Goal: Communication & Community: Answer question/provide support

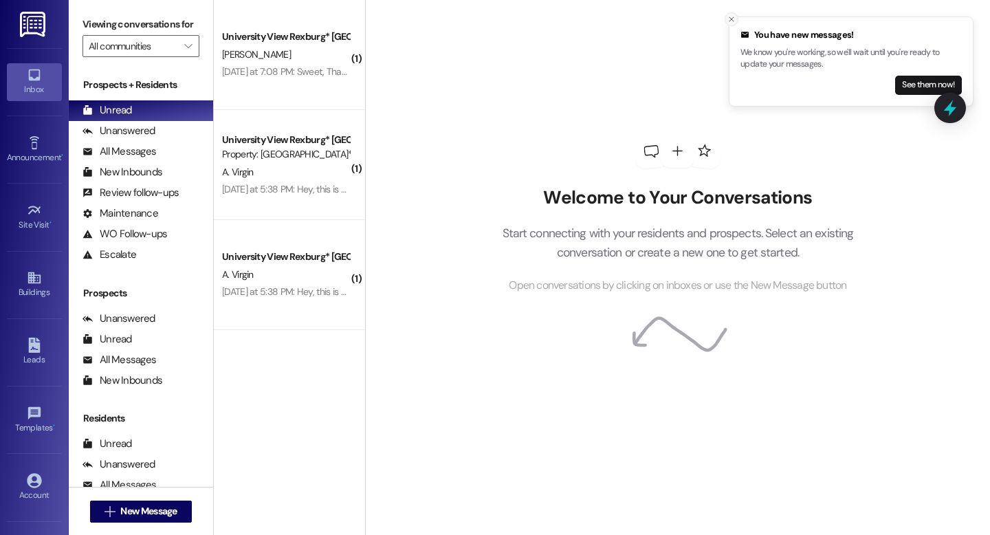
click at [730, 23] on icon "Close toast" at bounding box center [731, 19] width 8 height 8
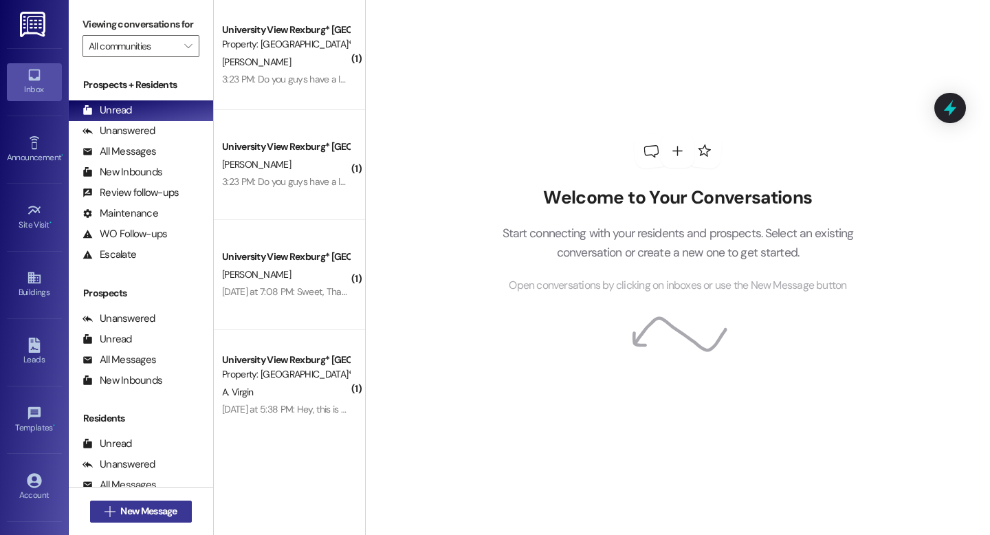
click at [124, 517] on span "New Message" at bounding box center [148, 511] width 56 height 14
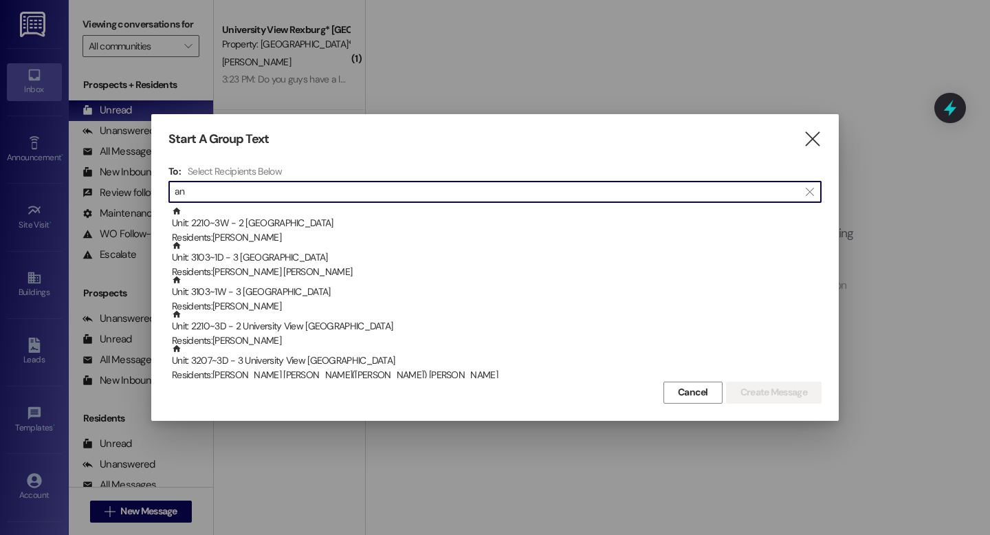
type input "a"
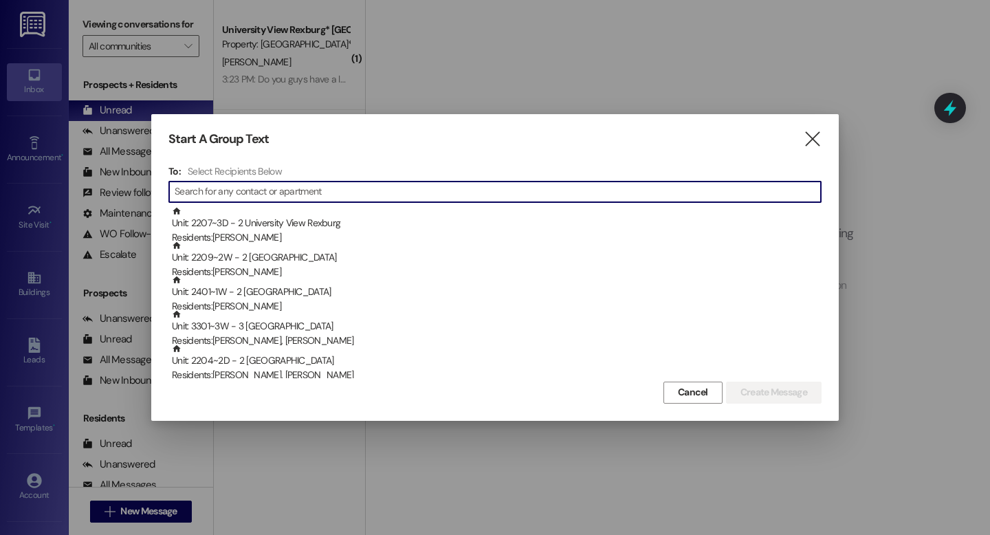
click at [381, 196] on input at bounding box center [498, 191] width 646 height 19
type input "s"
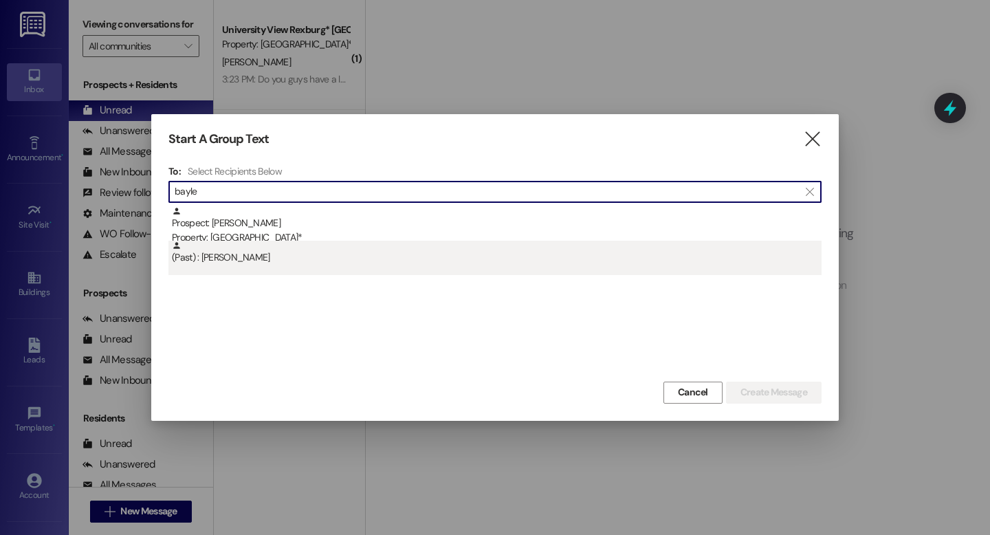
type input "bayle"
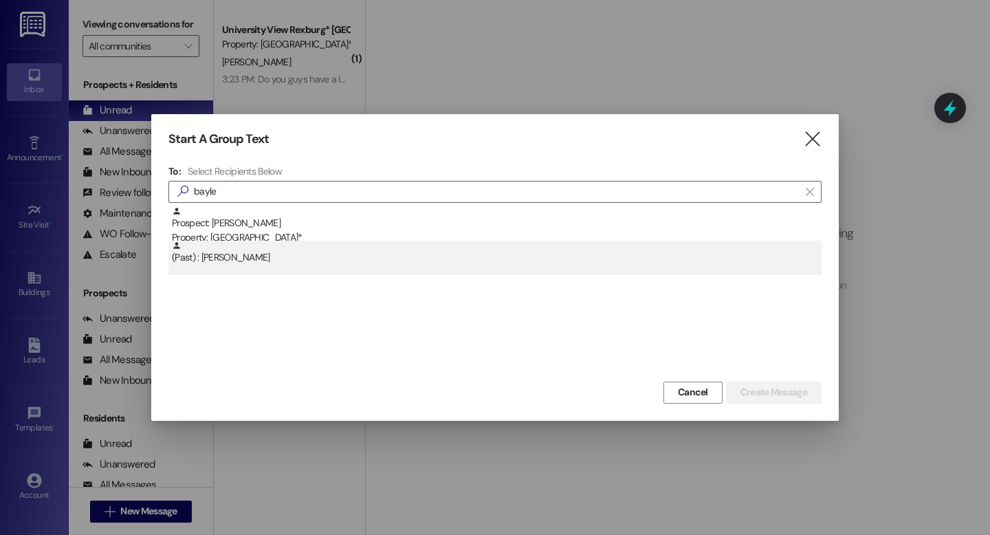
click at [361, 261] on div "(Past) : [PERSON_NAME]" at bounding box center [496, 253] width 649 height 24
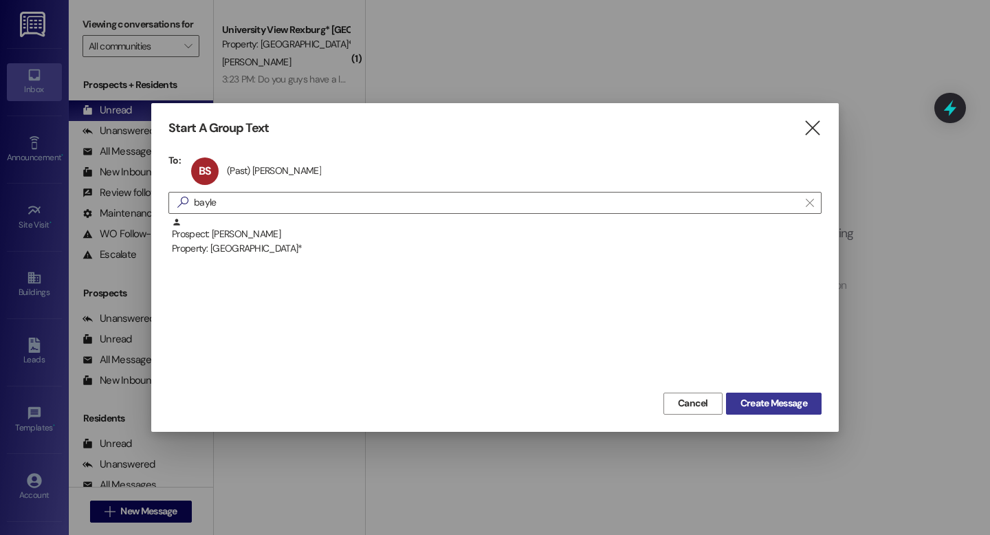
click at [785, 405] on span "Create Message" at bounding box center [773, 403] width 67 height 14
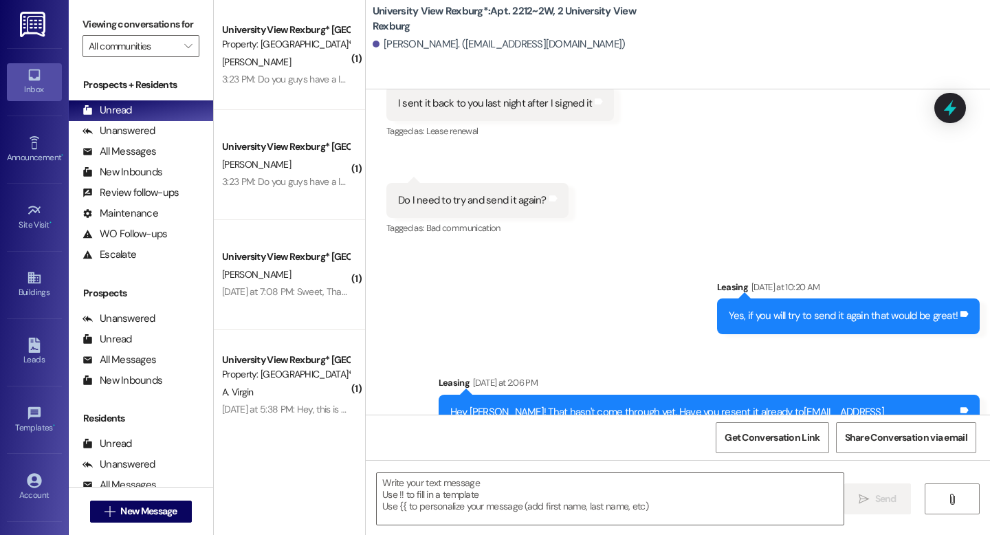
scroll to position [29700, 0]
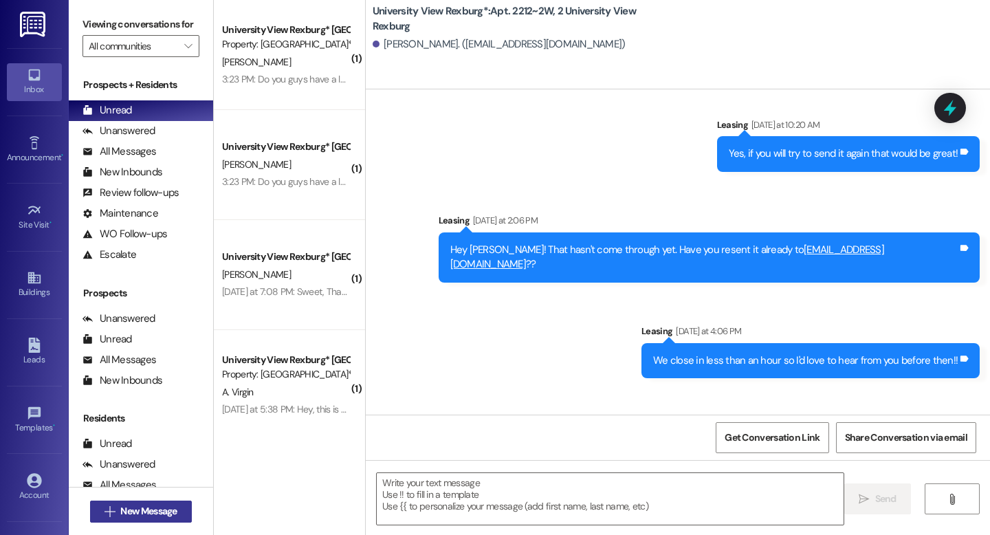
click at [122, 515] on span "New Message" at bounding box center [148, 511] width 56 height 14
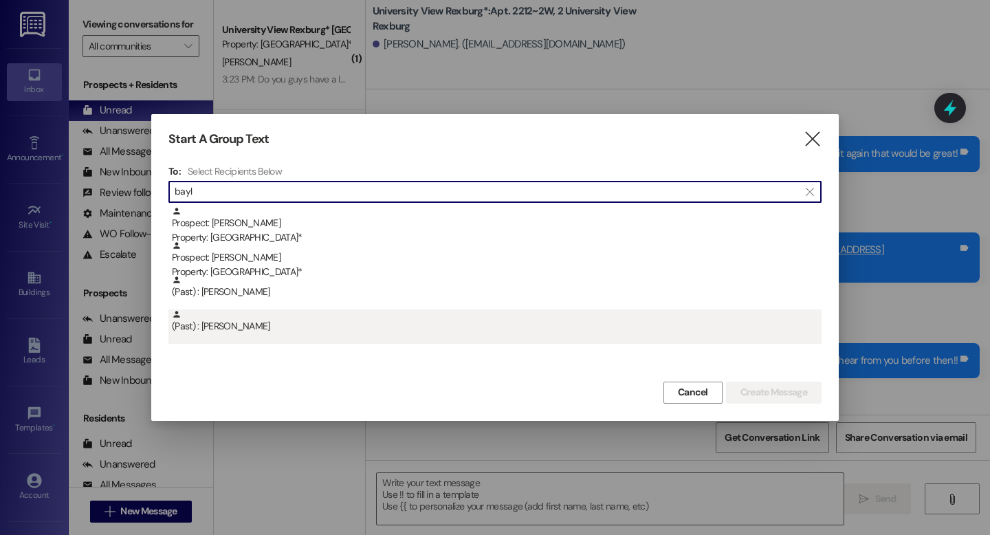
click at [250, 327] on div "(Past) : [PERSON_NAME]" at bounding box center [496, 321] width 649 height 24
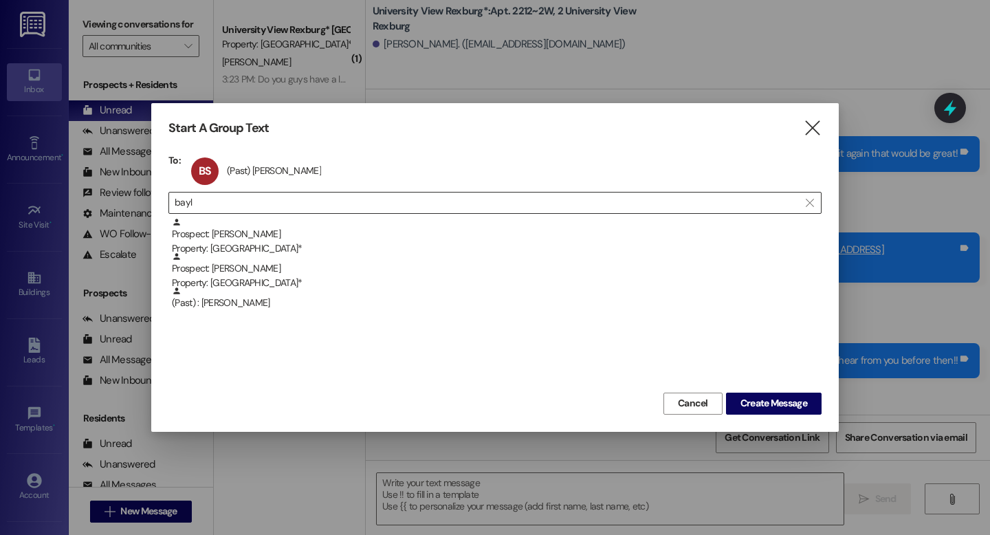
click at [238, 202] on input "bayl" at bounding box center [487, 202] width 624 height 19
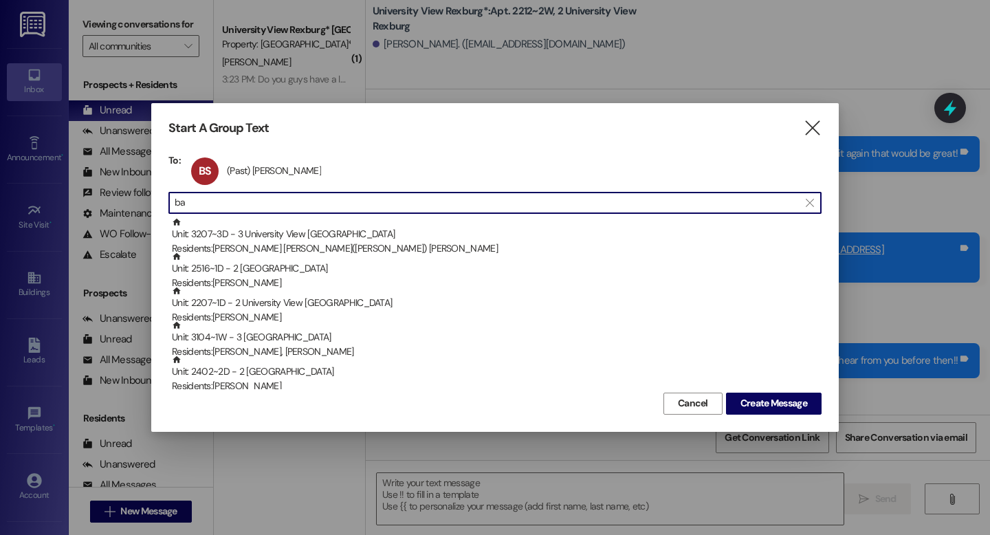
type input "b"
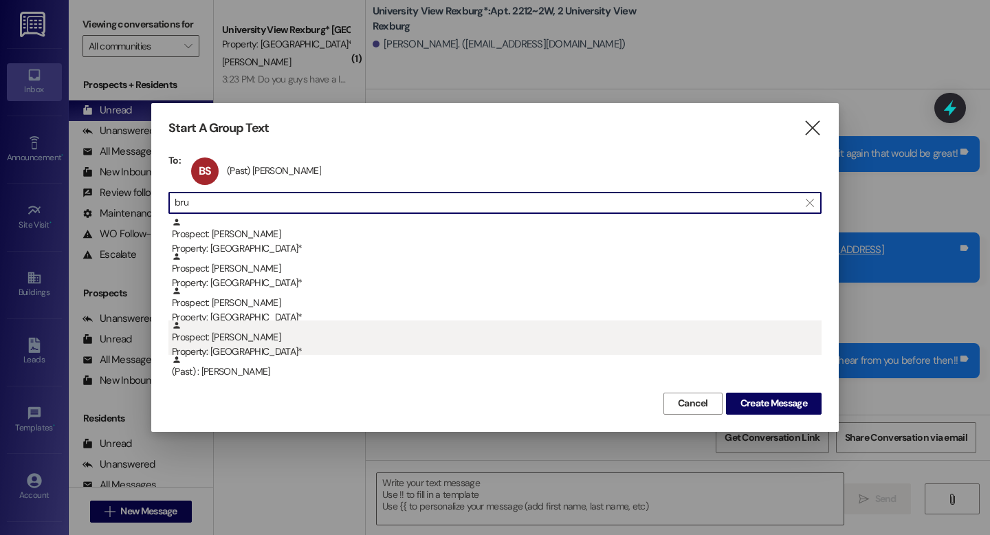
click at [261, 350] on div "Property: [GEOGRAPHIC_DATA]*" at bounding box center [496, 351] width 649 height 14
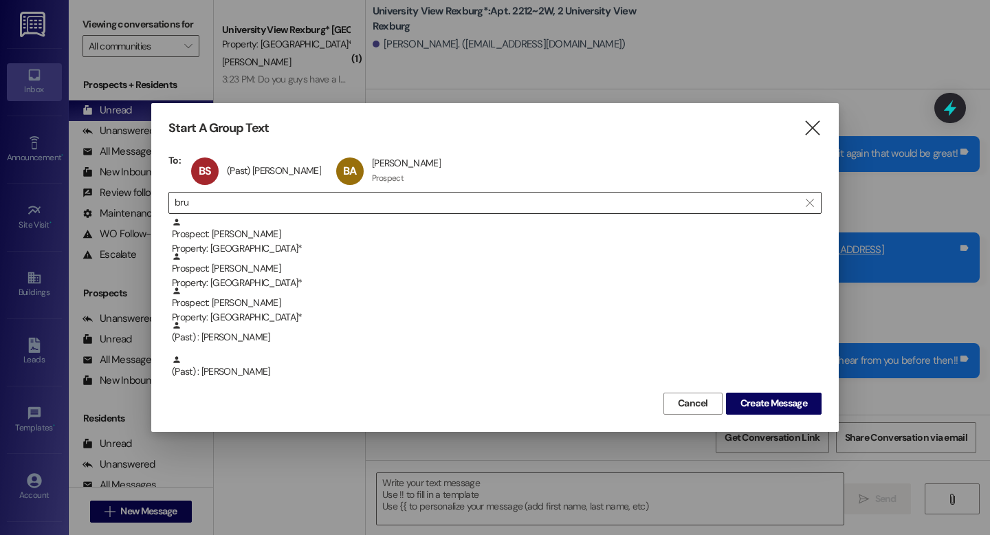
click at [252, 205] on input "bru" at bounding box center [487, 202] width 624 height 19
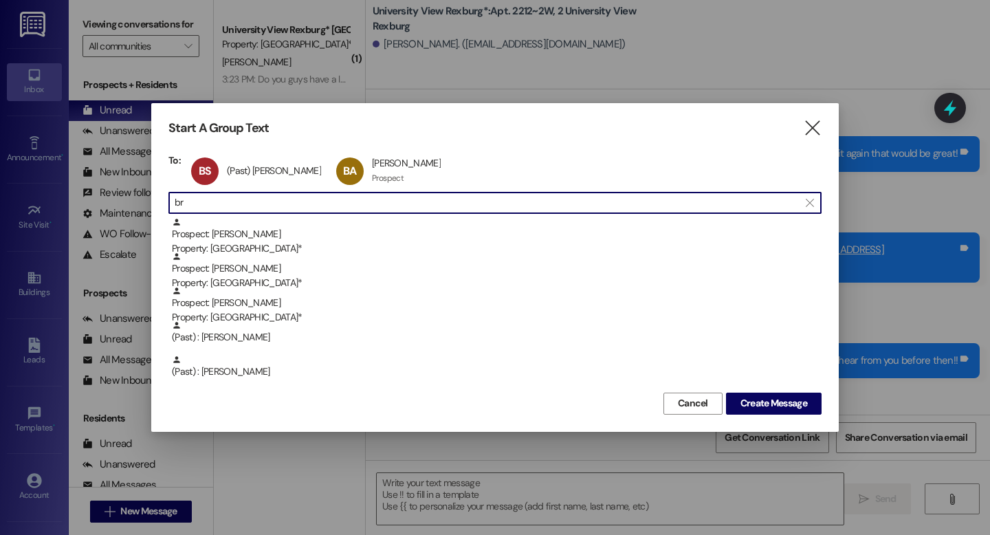
type input "b"
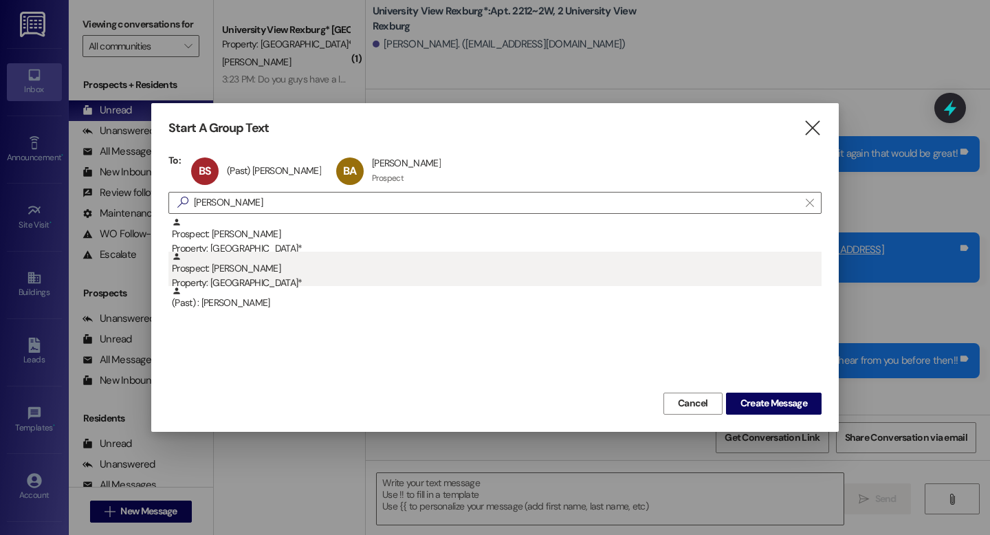
click at [236, 269] on div "Prospect: [PERSON_NAME] Property: [GEOGRAPHIC_DATA]*" at bounding box center [496, 271] width 649 height 39
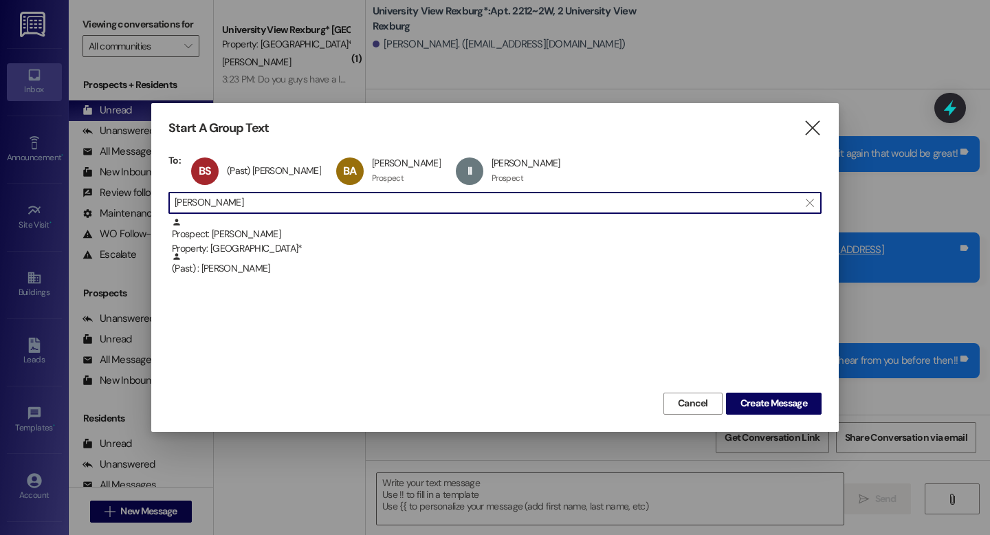
click at [276, 205] on input "[PERSON_NAME]" at bounding box center [487, 202] width 624 height 19
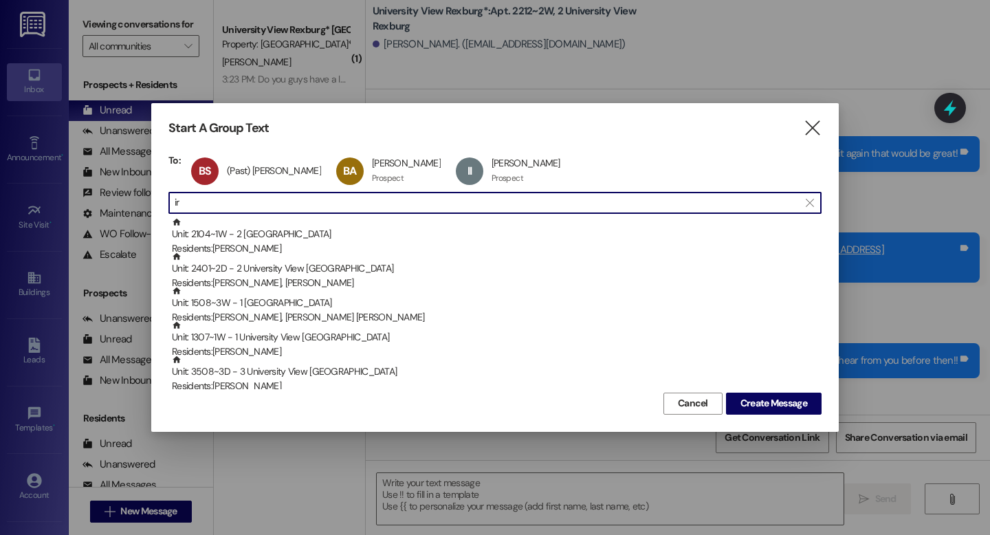
type input "i"
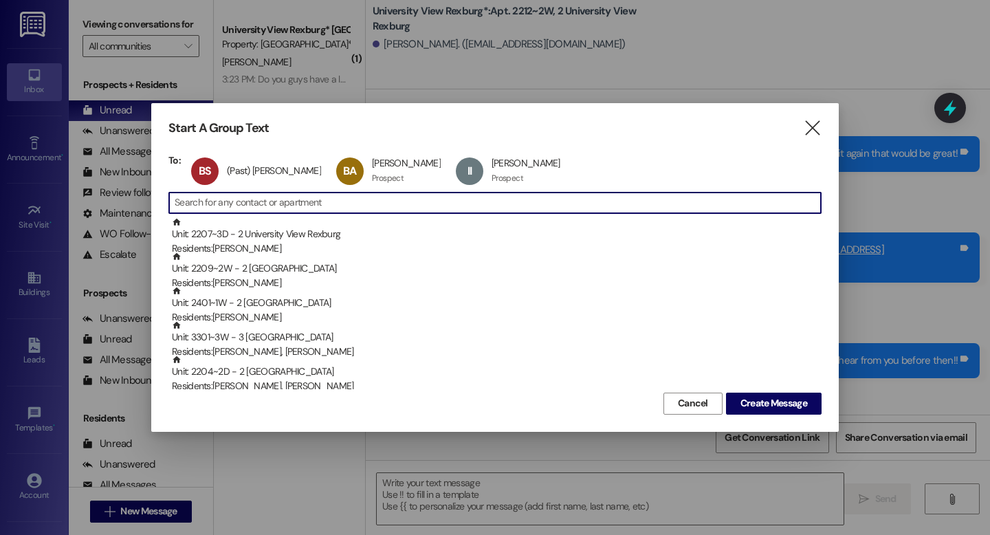
click at [423, 205] on input at bounding box center [498, 202] width 646 height 19
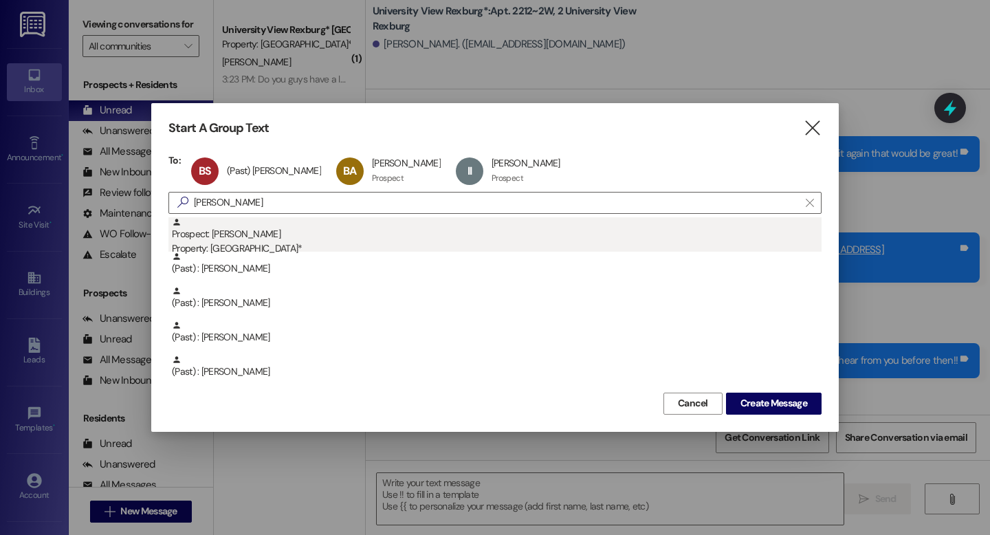
click at [260, 240] on div "Prospect: [PERSON_NAME] Property: [GEOGRAPHIC_DATA]*" at bounding box center [496, 236] width 649 height 39
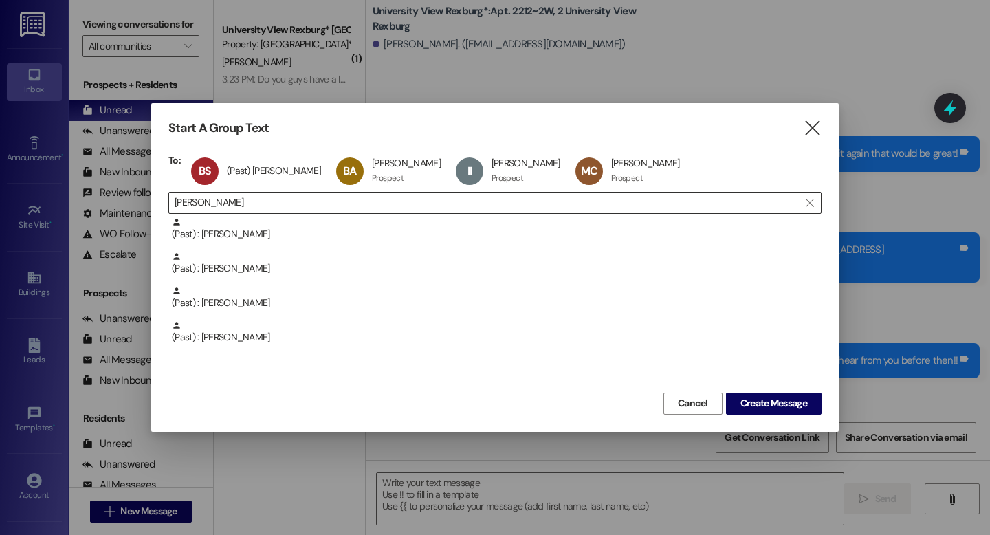
click at [327, 201] on input "[PERSON_NAME]" at bounding box center [487, 202] width 624 height 19
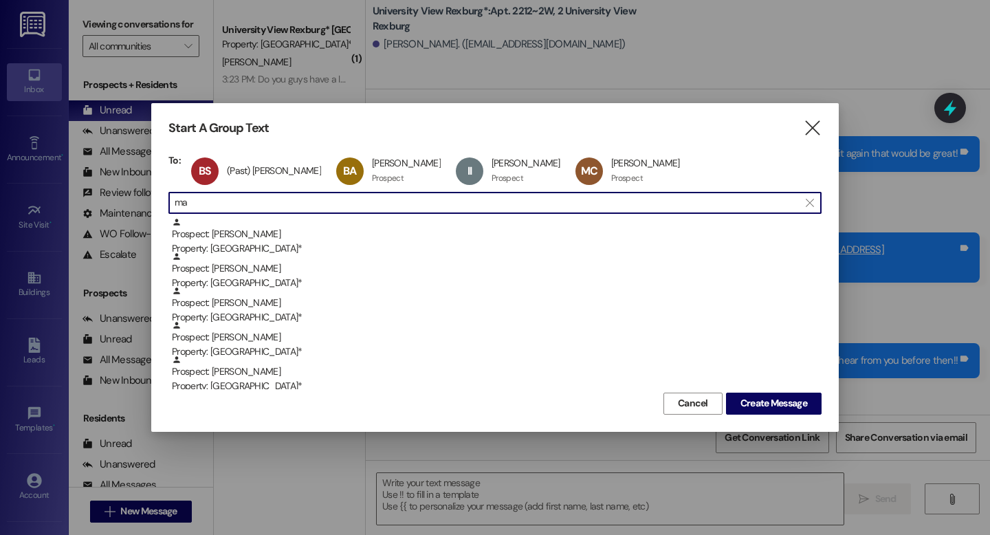
type input "m"
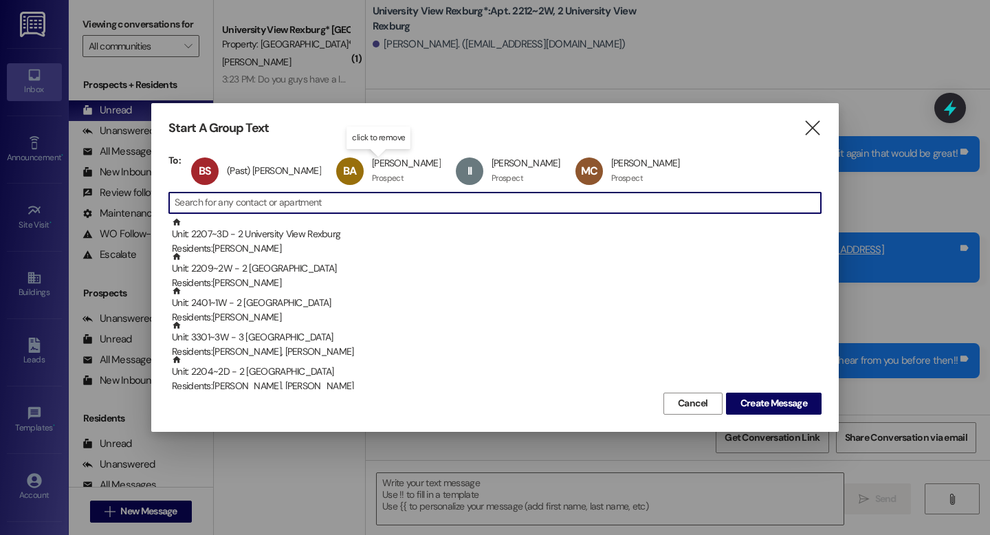
click at [370, 202] on input at bounding box center [498, 202] width 646 height 19
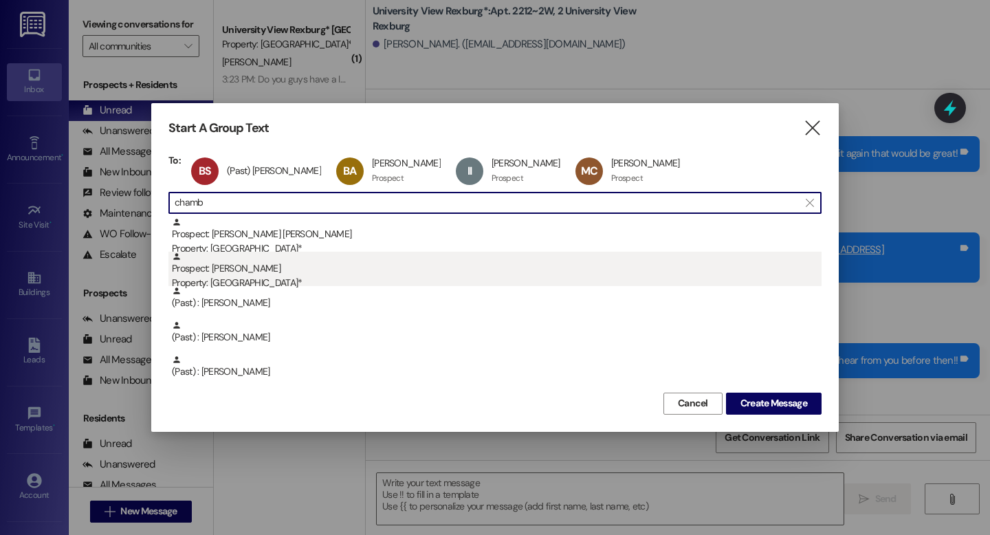
click at [253, 272] on div "Prospect: [PERSON_NAME] Property: University View Rexburg*" at bounding box center [496, 271] width 649 height 39
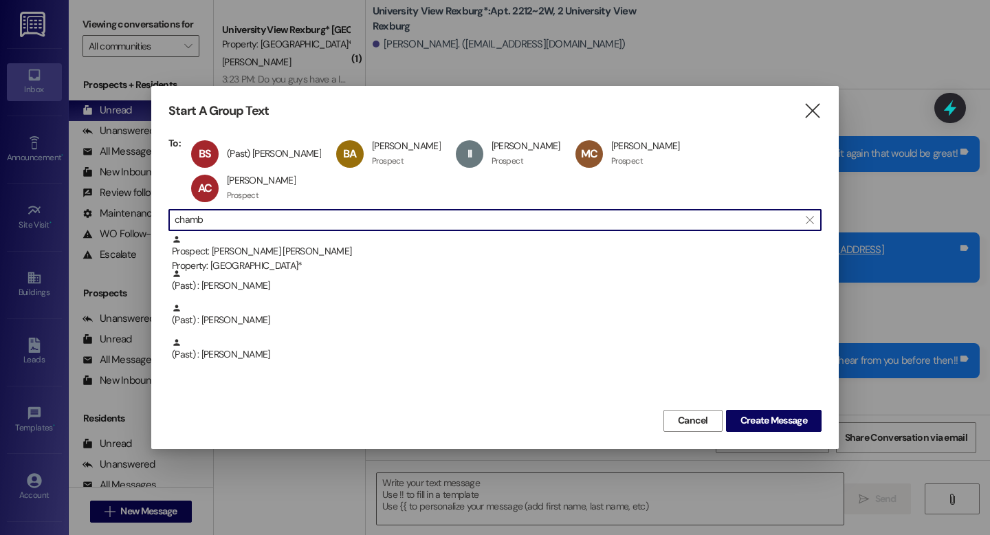
click at [358, 220] on input "chamb" at bounding box center [487, 219] width 624 height 19
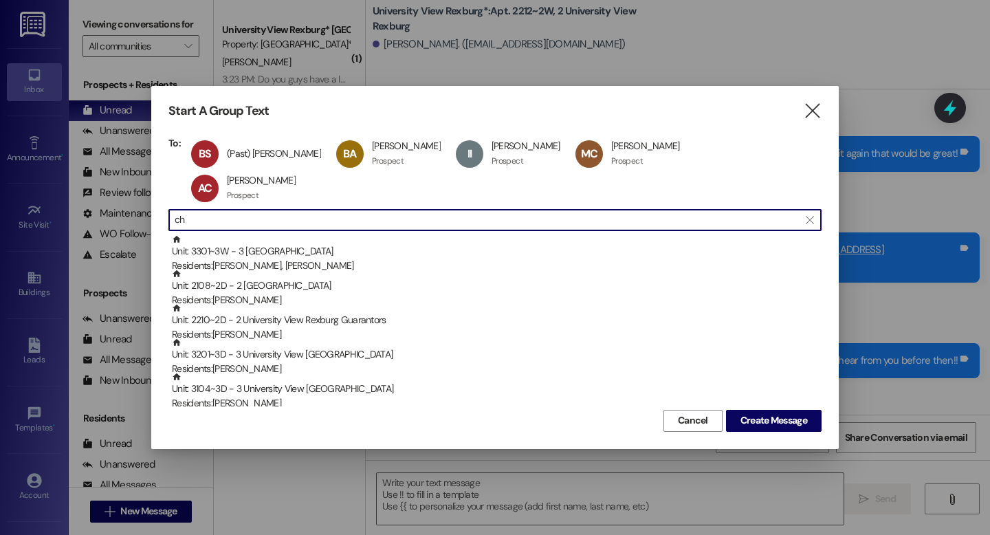
type input "c"
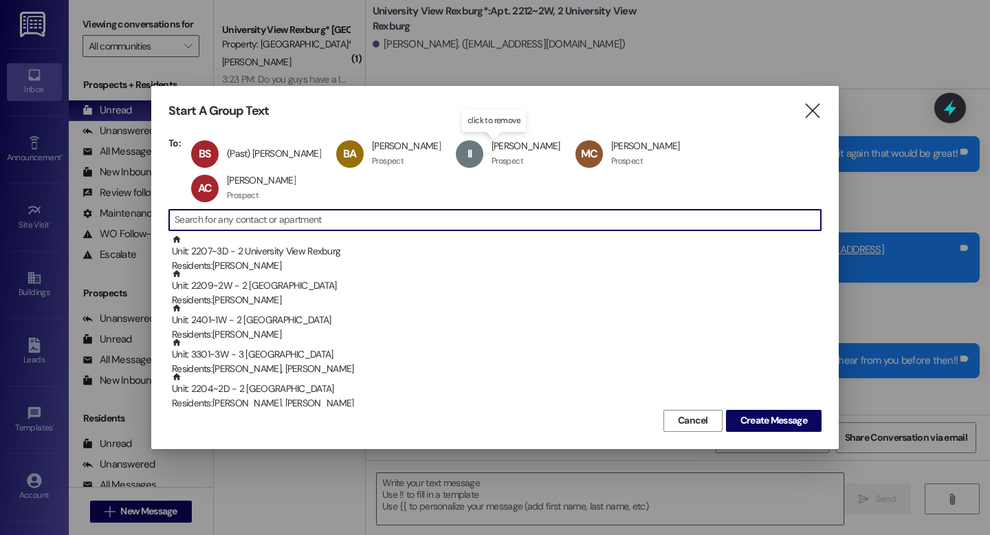
click at [370, 216] on input at bounding box center [498, 219] width 646 height 19
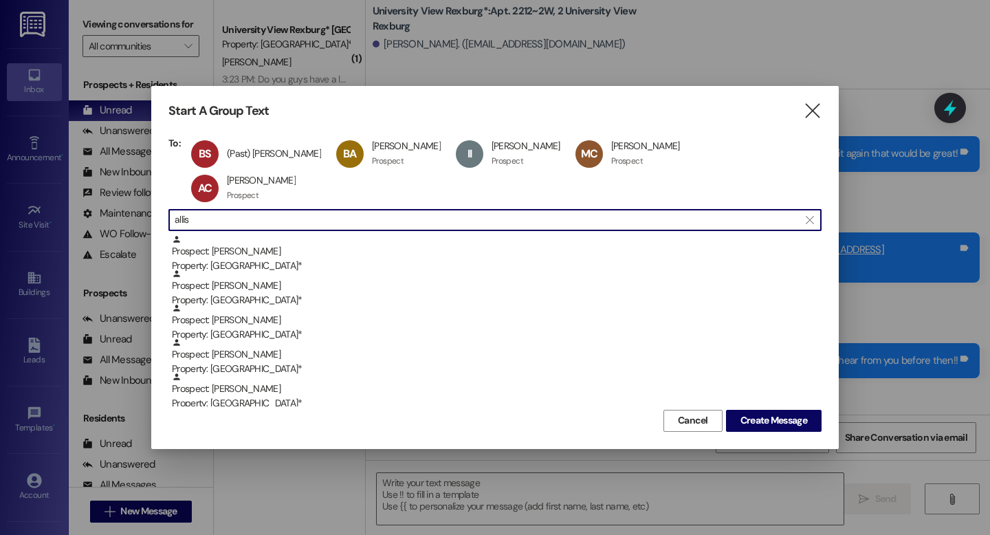
type input "allis"
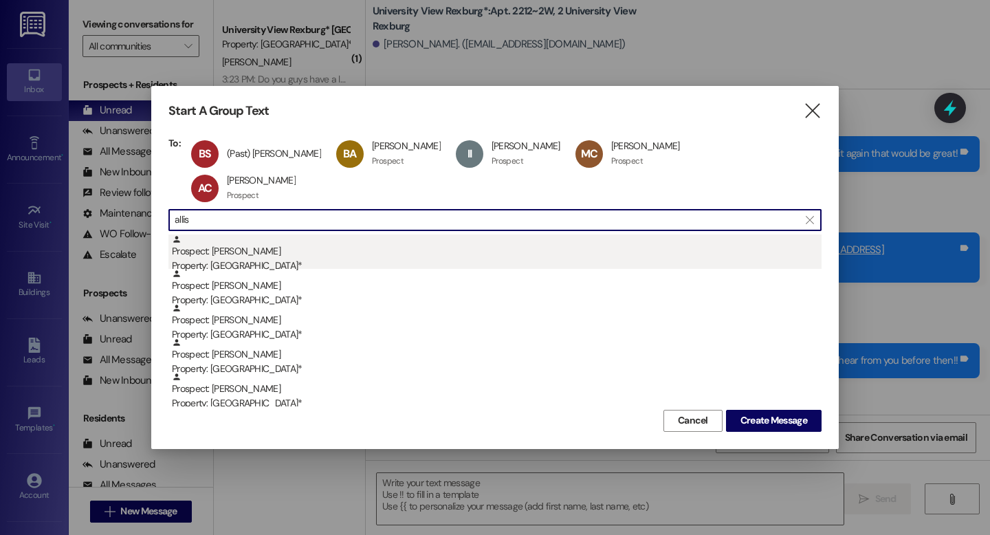
click at [288, 260] on div "Property: [GEOGRAPHIC_DATA]*" at bounding box center [496, 265] width 649 height 14
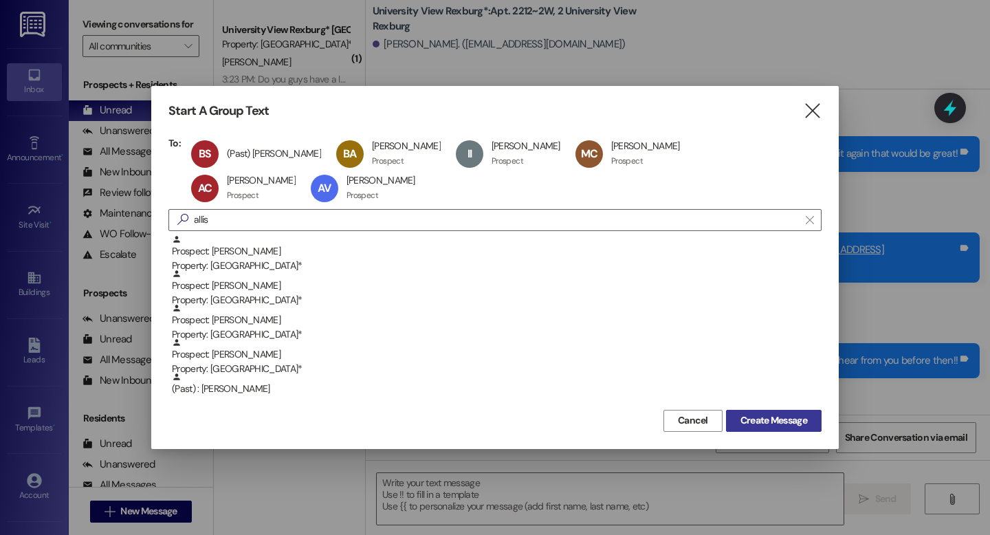
click at [774, 423] on span "Create Message" at bounding box center [773, 420] width 67 height 14
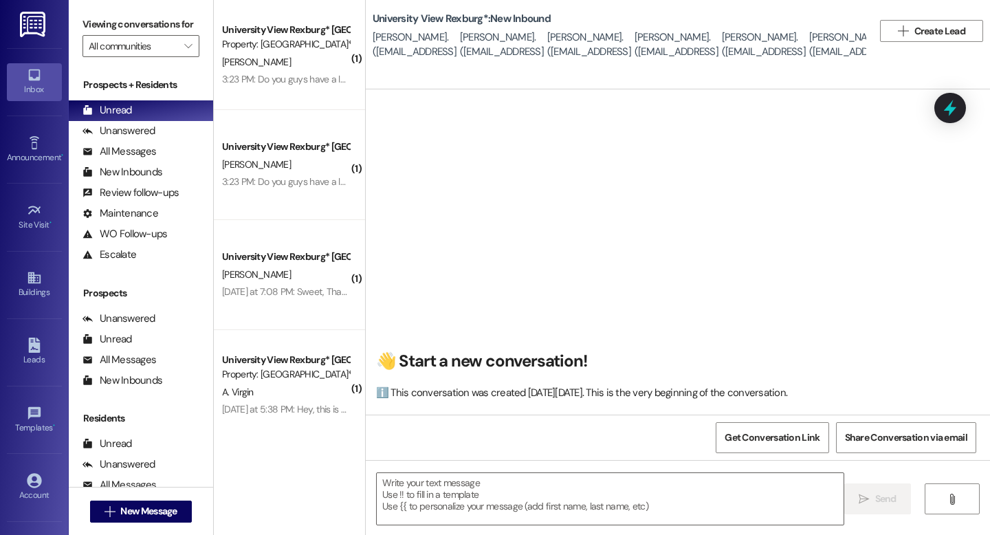
scroll to position [1, 0]
click at [711, 495] on textarea at bounding box center [610, 499] width 467 height 52
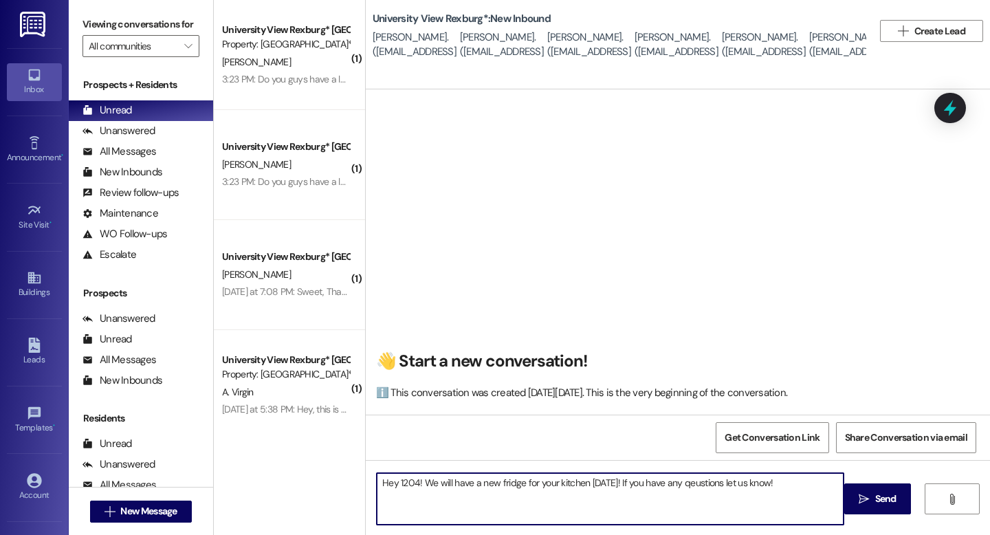
click at [705, 486] on textarea "Hey 1204! We will have a new fridge for your kitchen [DATE]! If you have any qe…" at bounding box center [610, 499] width 467 height 52
type textarea "Hey 1204! We will have a new fridge for your kitchen [DATE]! If you have any qu…"
click at [870, 502] on span " Send" at bounding box center [877, 498] width 43 height 14
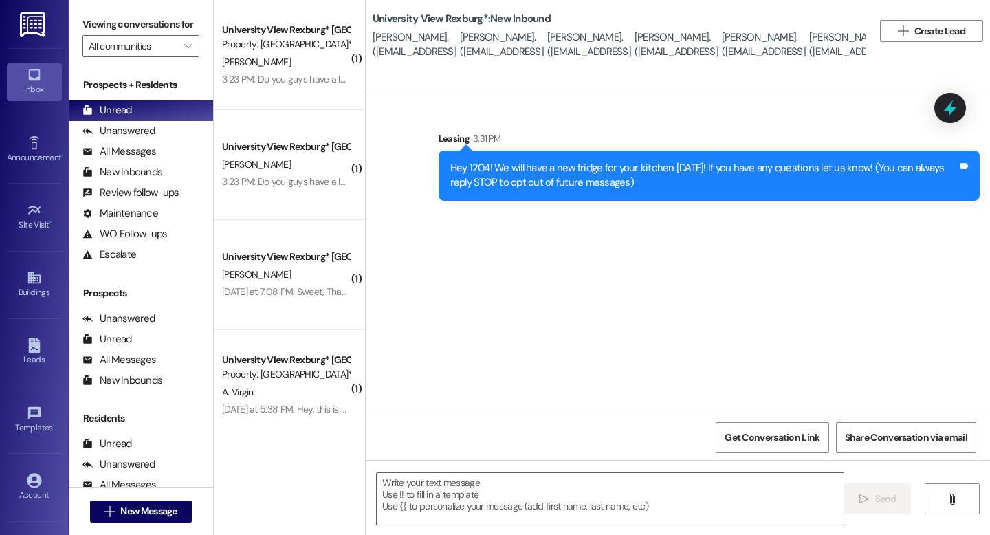
scroll to position [0, 0]
